Goal: Find specific page/section: Find specific page/section

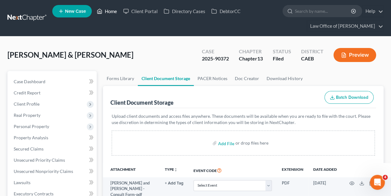
click at [104, 11] on link "Home" at bounding box center [107, 11] width 26 height 11
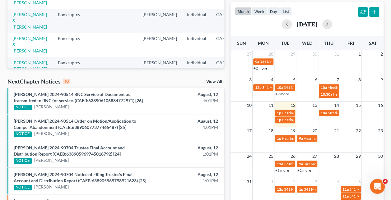
scroll to position [137, 0]
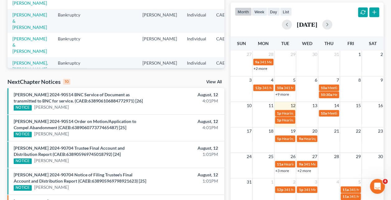
click at [335, 112] on span "Meeting of Creditors for [PERSON_NAME] & [PERSON_NAME]" at bounding box center [378, 113] width 102 height 5
select select "Days"
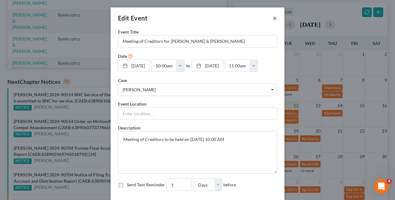
click at [273, 16] on button "×" at bounding box center [275, 17] width 4 height 7
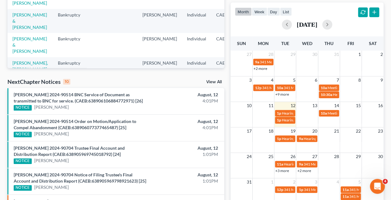
scroll to position [0, 0]
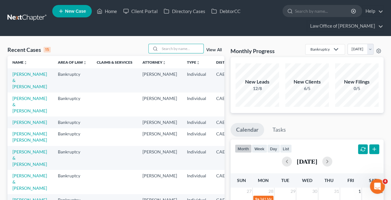
click at [182, 48] on input "search" at bounding box center [182, 48] width 44 height 9
type input "ramsin"
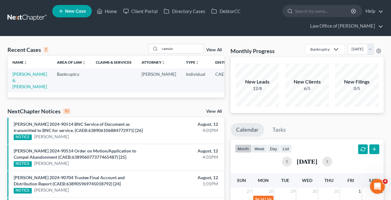
click at [23, 76] on td "[PERSON_NAME] & [PERSON_NAME]" at bounding box center [29, 80] width 44 height 24
click at [20, 79] on link "[PERSON_NAME] & [PERSON_NAME]" at bounding box center [29, 80] width 35 height 18
